Goal: Book appointment/travel/reservation

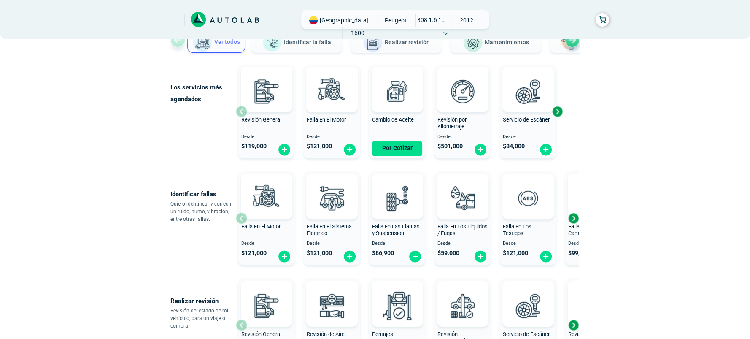
scroll to position [112, 0]
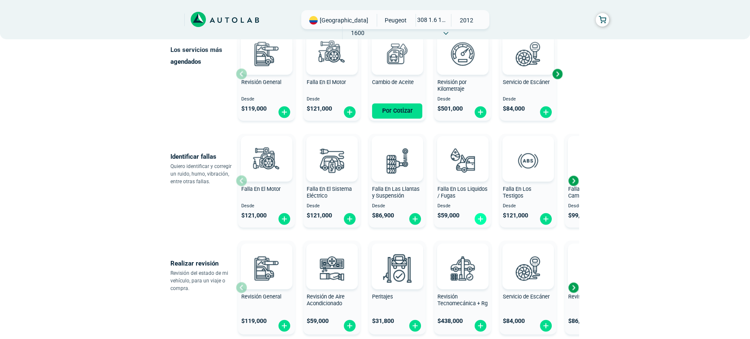
click at [479, 218] on img at bounding box center [481, 218] width 14 height 13
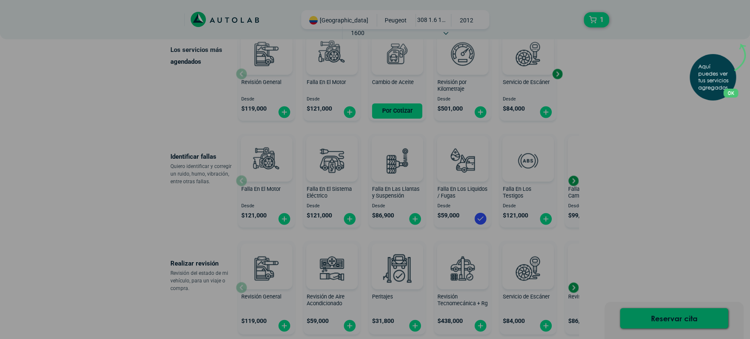
click at [639, 174] on div "Aquí puedes ver tus servicios agregados. OK .aex,.bex{fill:none!important;strok…" at bounding box center [375, 169] width 750 height 339
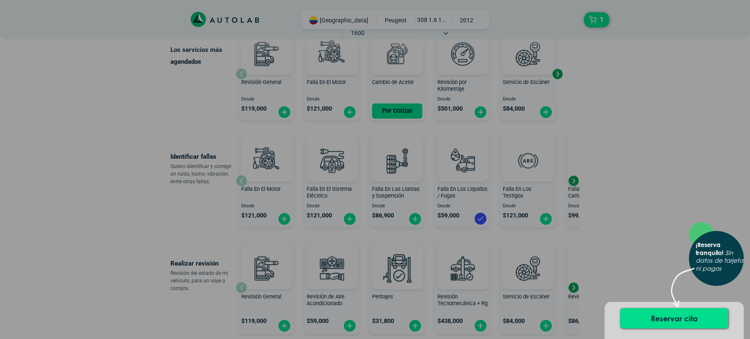
click at [633, 184] on div "× ¡Reserva tranquilo! Sin datos de tarjeta ni pagos" at bounding box center [375, 169] width 750 height 339
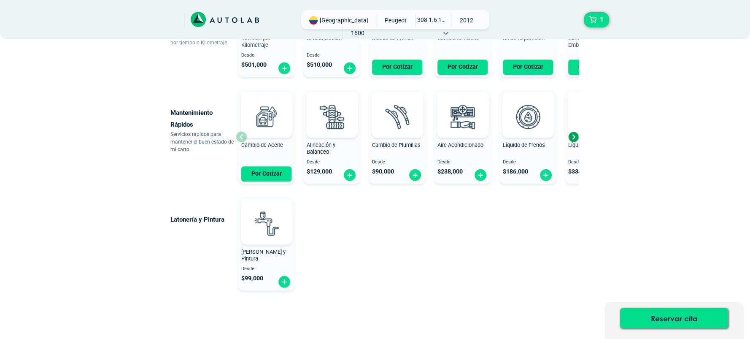
scroll to position [487, 0]
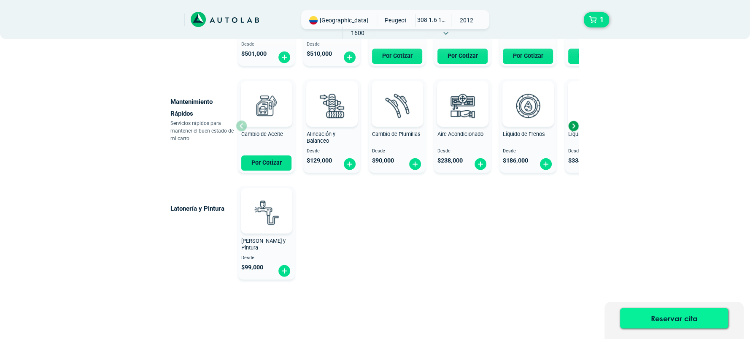
click at [680, 318] on button "Reservar cita" at bounding box center [674, 318] width 108 height 20
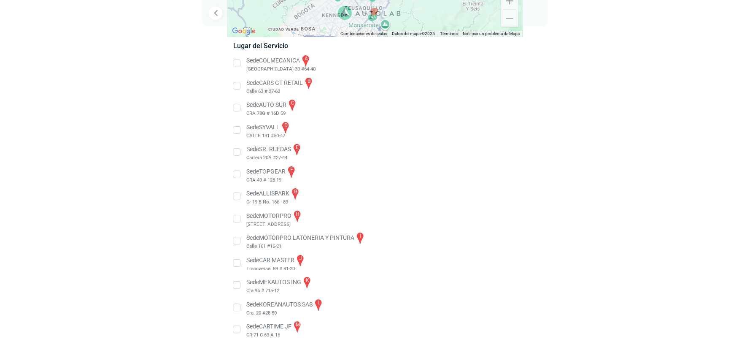
scroll to position [146, 0]
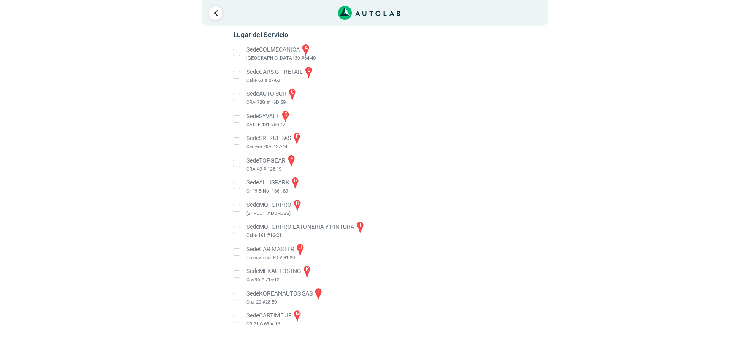
click at [279, 249] on li "Sede CAR MASTER j Transversal 89 # 81-20" at bounding box center [375, 252] width 296 height 19
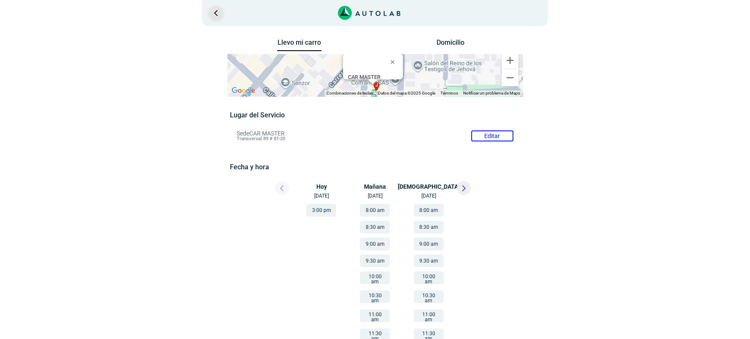
click at [216, 17] on link "Ir al paso anterior" at bounding box center [216, 13] width 14 height 14
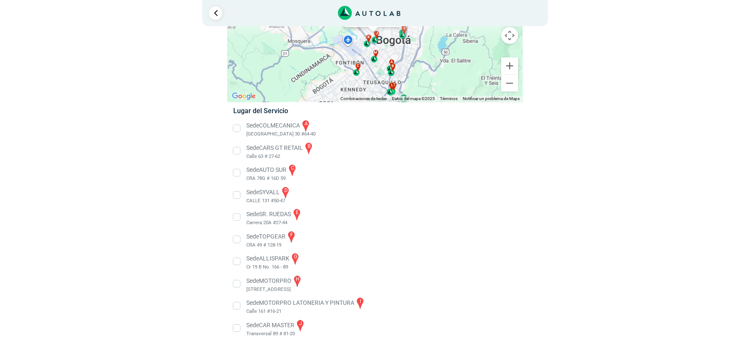
scroll to position [145, 0]
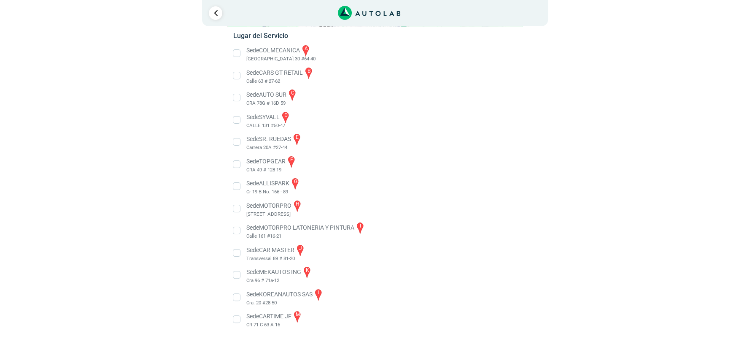
click at [282, 320] on li "Sede CARTIME JF m CR 71 C 63 A 16" at bounding box center [375, 319] width 296 height 19
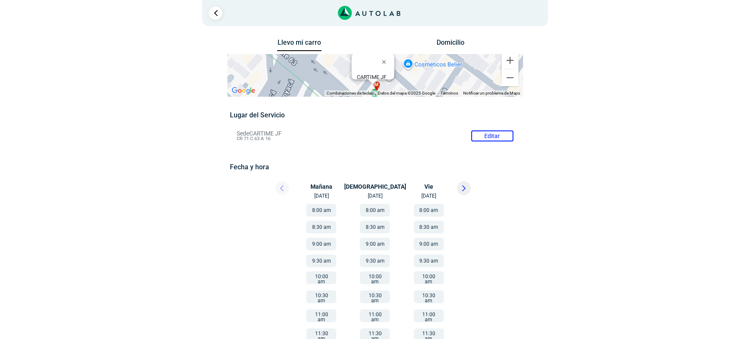
scroll to position [37, 0]
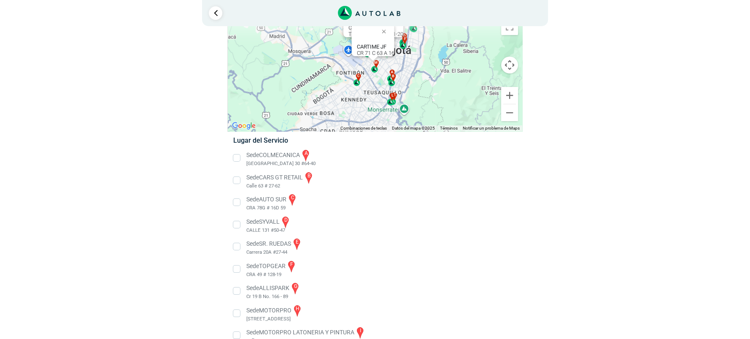
scroll to position [146, 0]
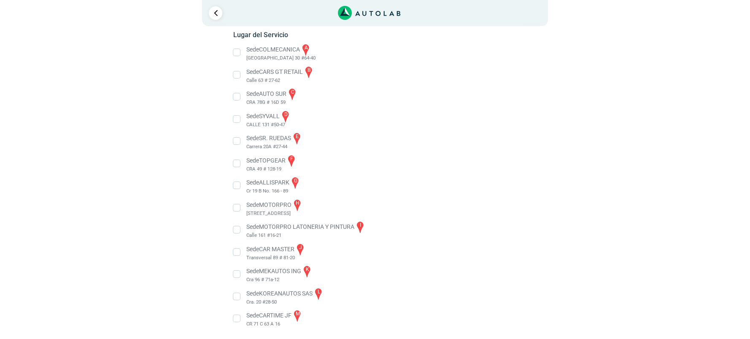
click at [287, 248] on li "Sede CAR MASTER j Transversal 89 # 81-20" at bounding box center [375, 252] width 296 height 19
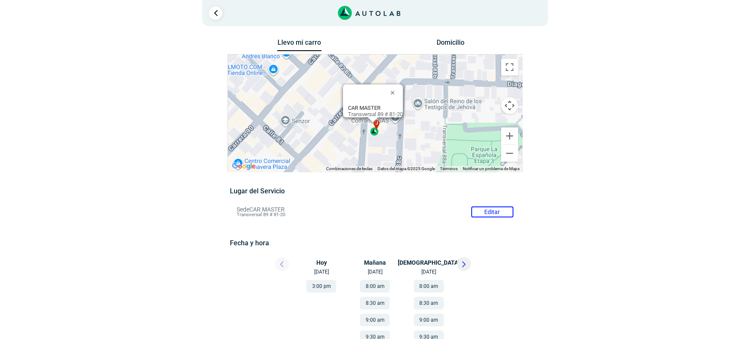
click at [374, 122] on div "j" at bounding box center [375, 128] width 10 height 16
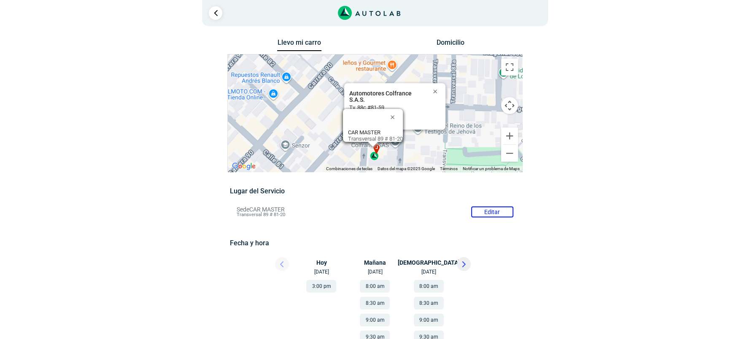
click at [388, 90] on div "Automotores Colfrance S.A.S." at bounding box center [387, 96] width 76 height 13
click at [423, 111] on div "[GEOGRAPHIC_DATA]" at bounding box center [387, 114] width 76 height 6
click at [396, 146] on div "a b c d e f g" at bounding box center [375, 112] width 295 height 117
